Goal: Information Seeking & Learning: Learn about a topic

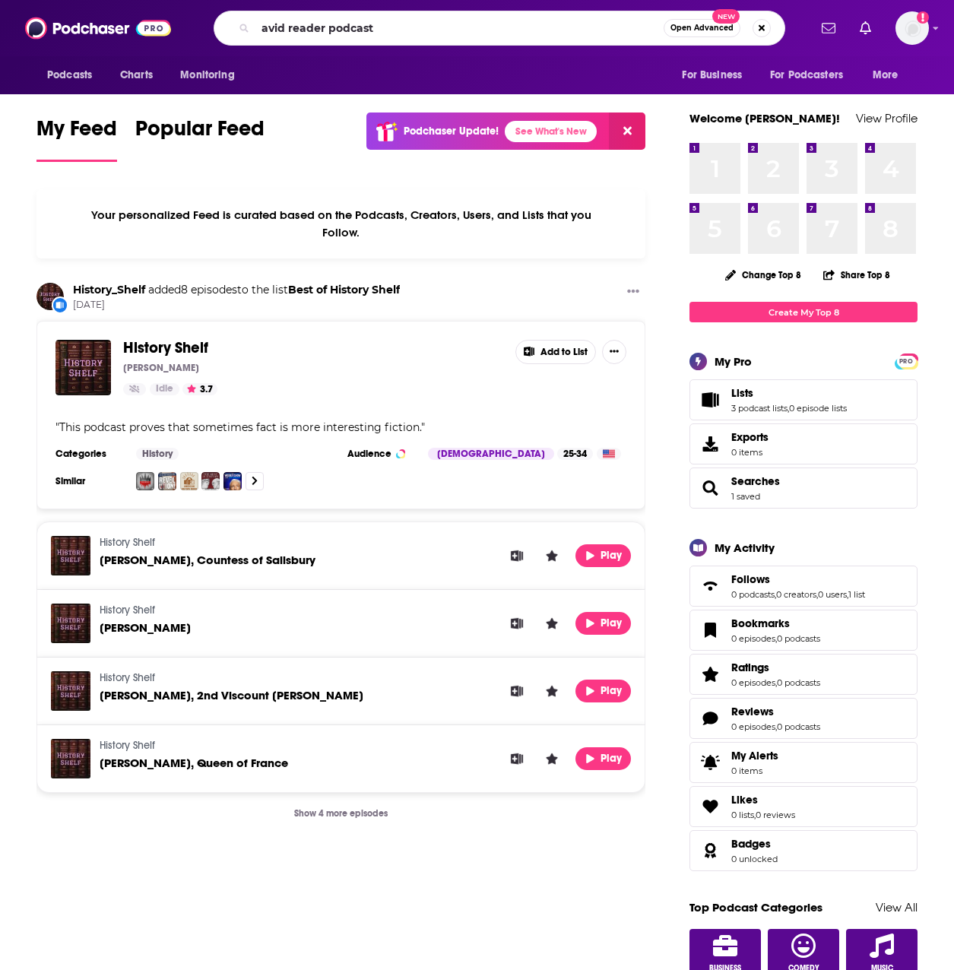
type input "avid reader podcast"
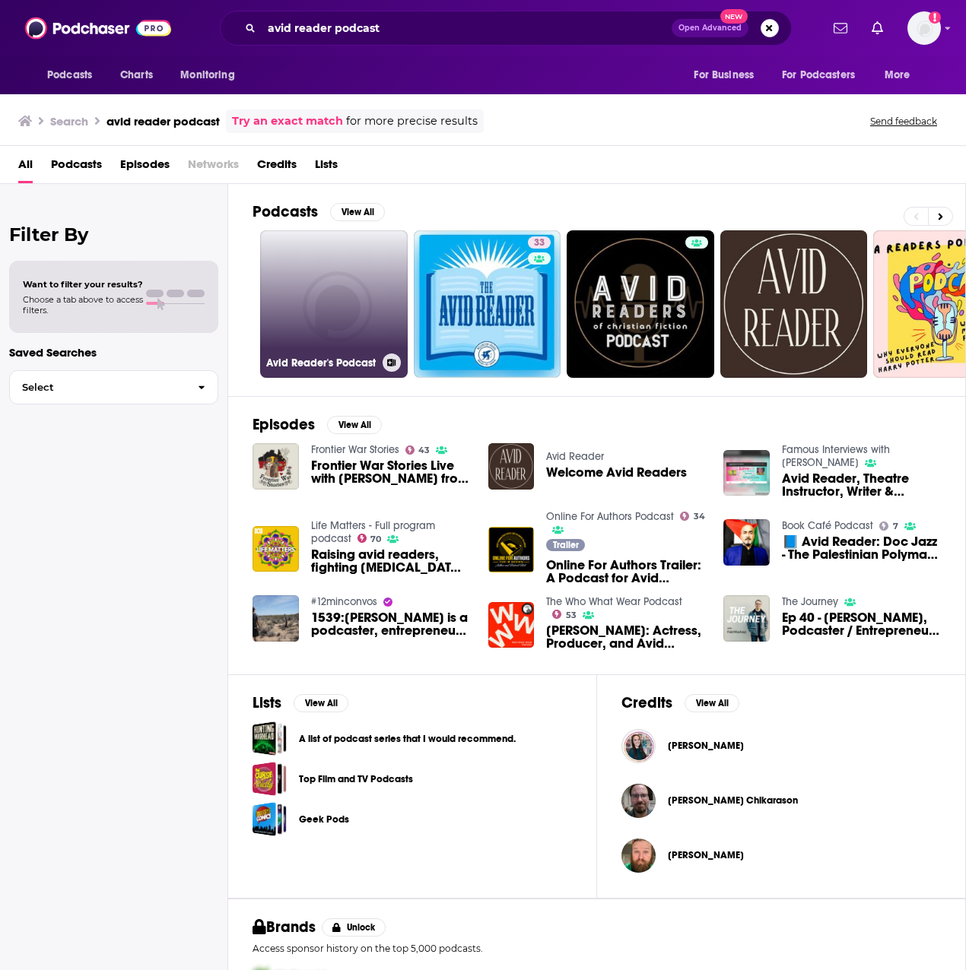
click at [373, 291] on link "Avid Reader's Podcast" at bounding box center [334, 304] width 148 height 148
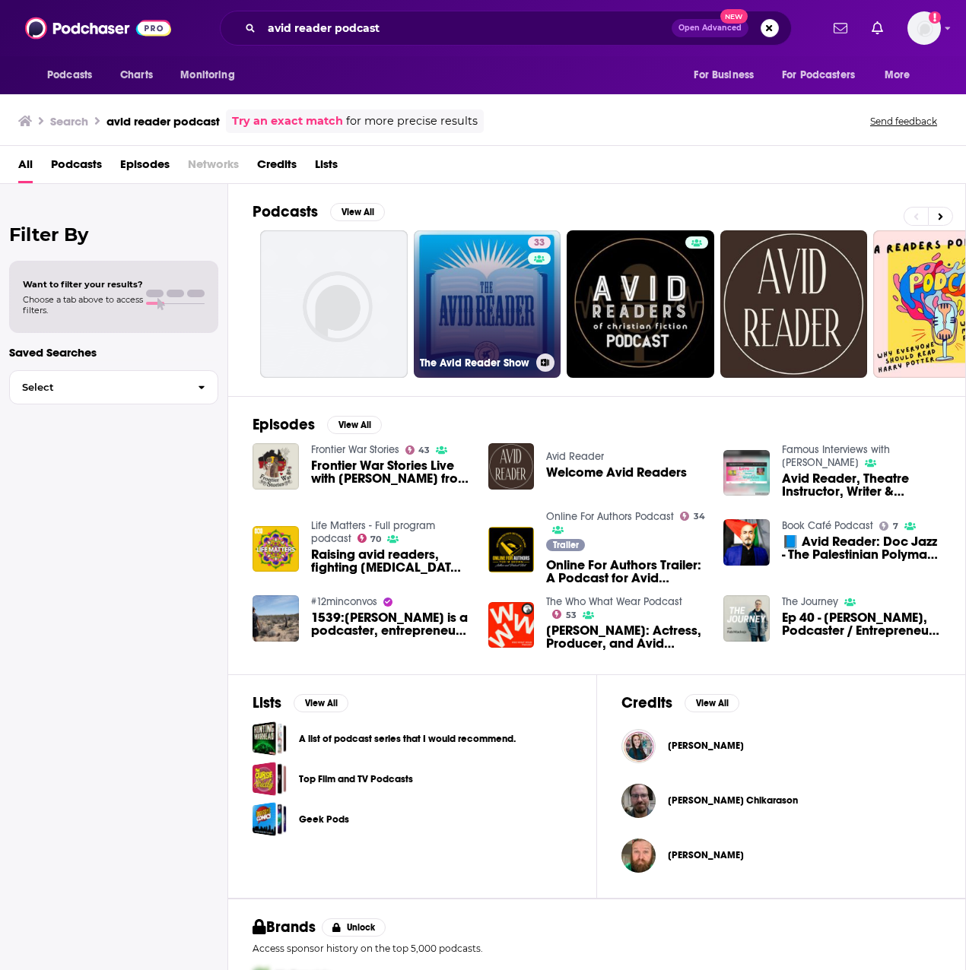
click at [465, 247] on link "33 The Avid Reader Show" at bounding box center [488, 304] width 148 height 148
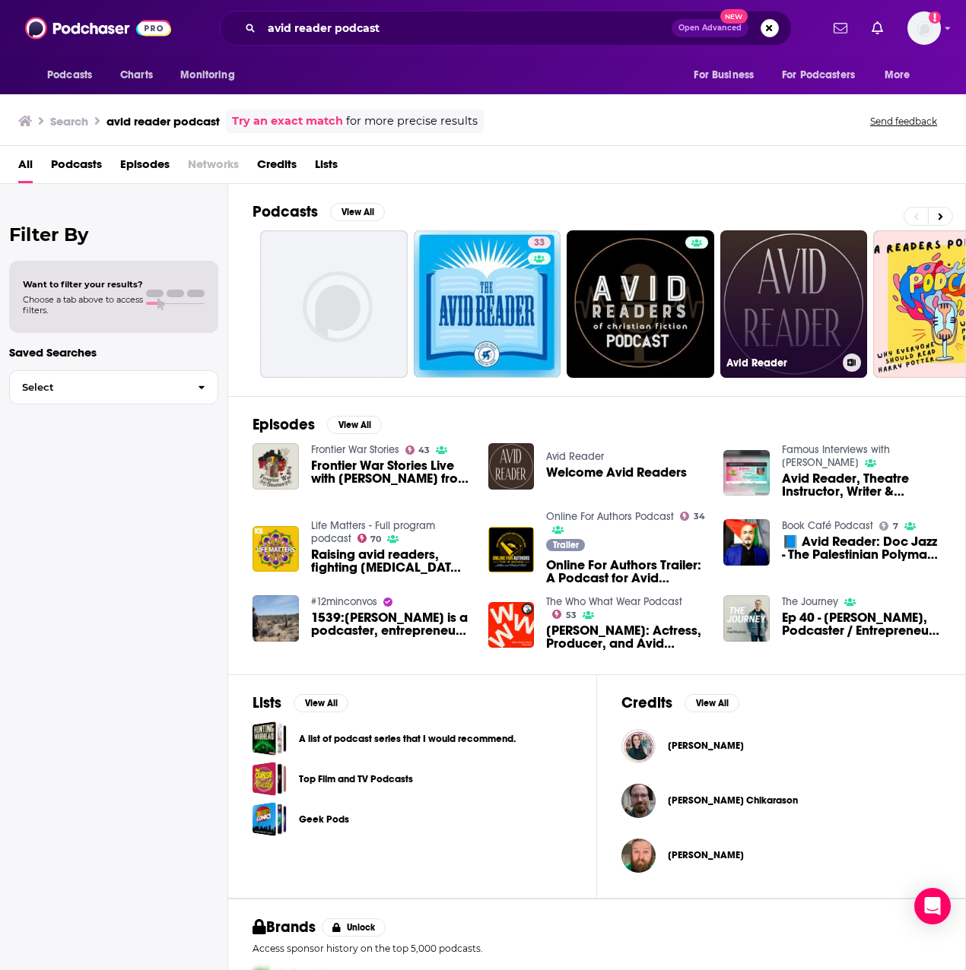
click at [805, 287] on link "Avid Reader" at bounding box center [794, 304] width 148 height 148
